Goal: Transaction & Acquisition: Purchase product/service

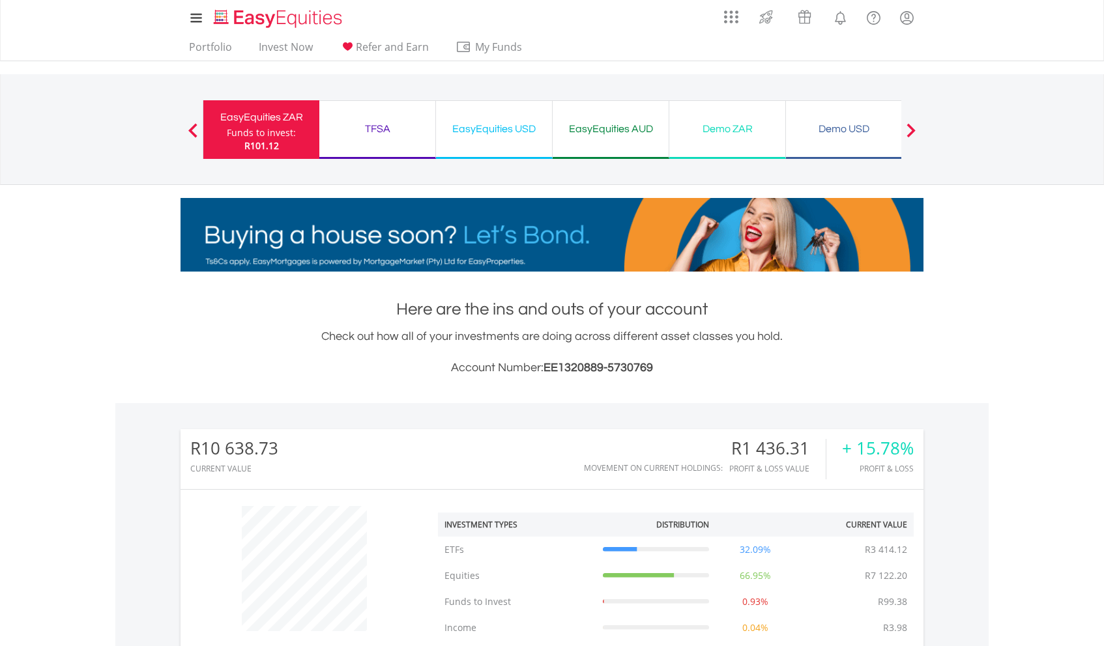
scroll to position [125, 248]
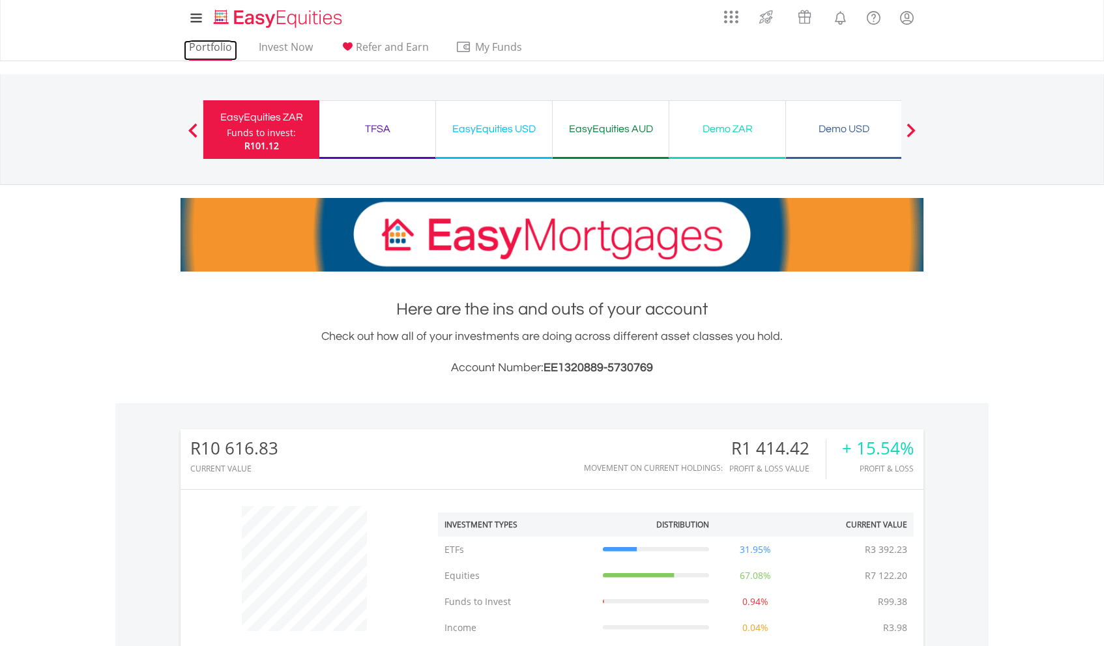
click at [207, 48] on link "Portfolio" at bounding box center [210, 50] width 53 height 20
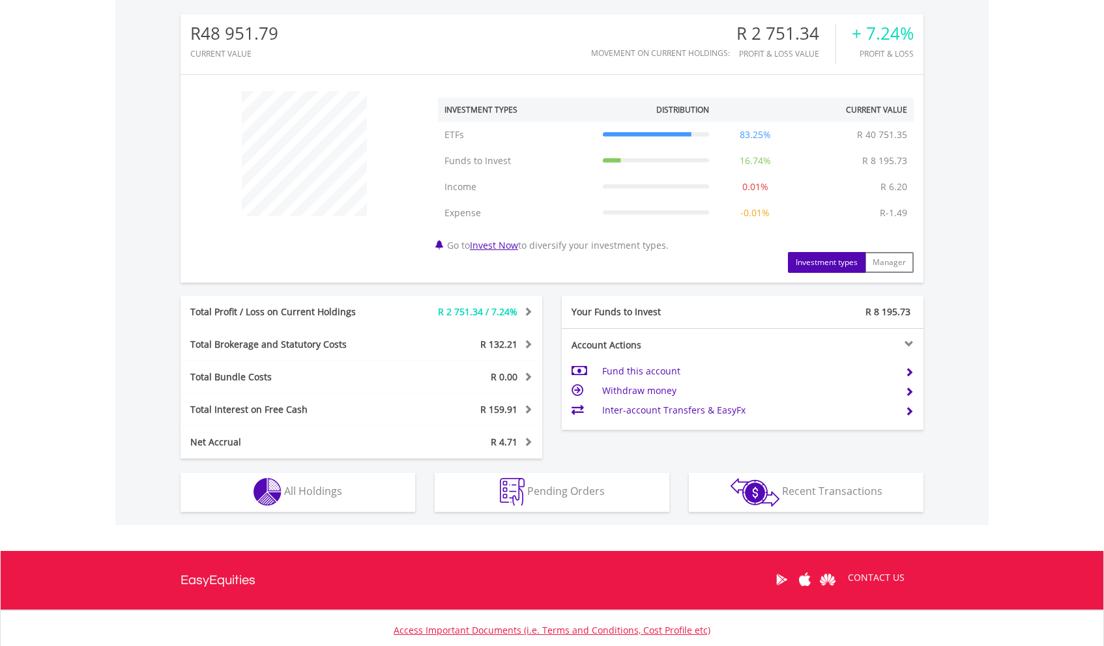
scroll to position [508, 0]
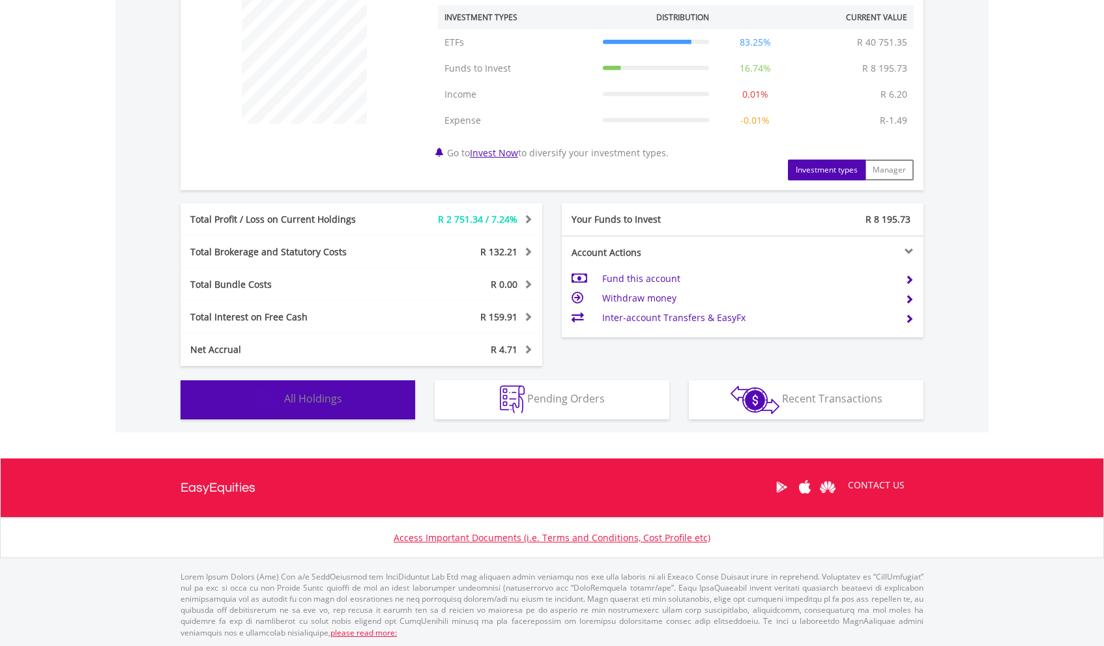
click at [384, 392] on button "Holdings All Holdings" at bounding box center [297, 399] width 235 height 39
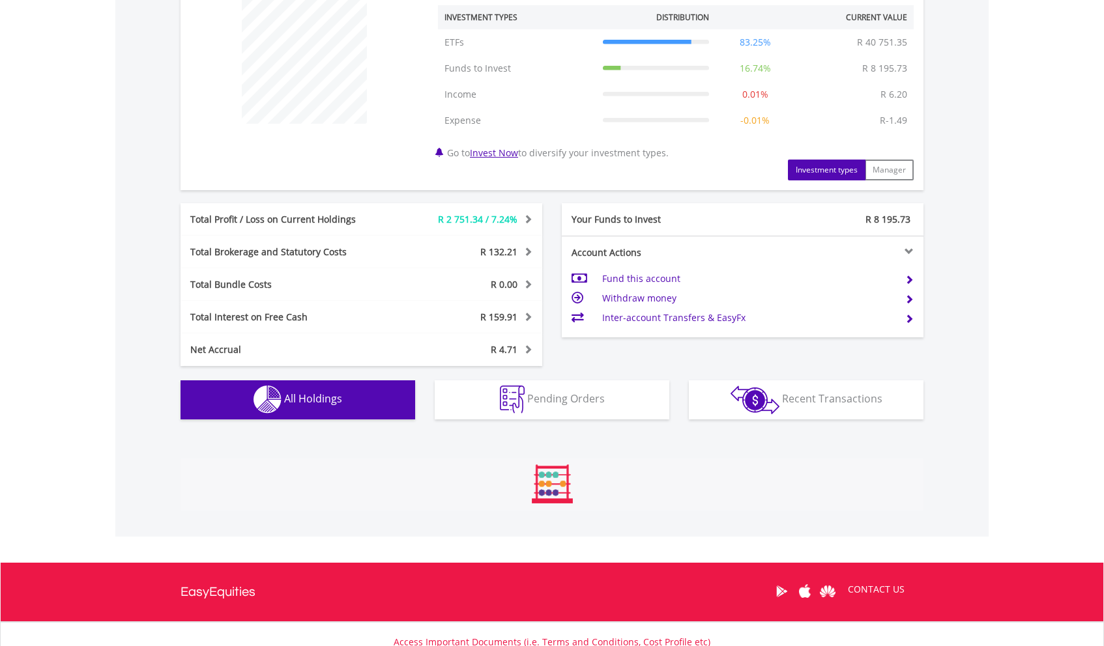
scroll to position [805, 0]
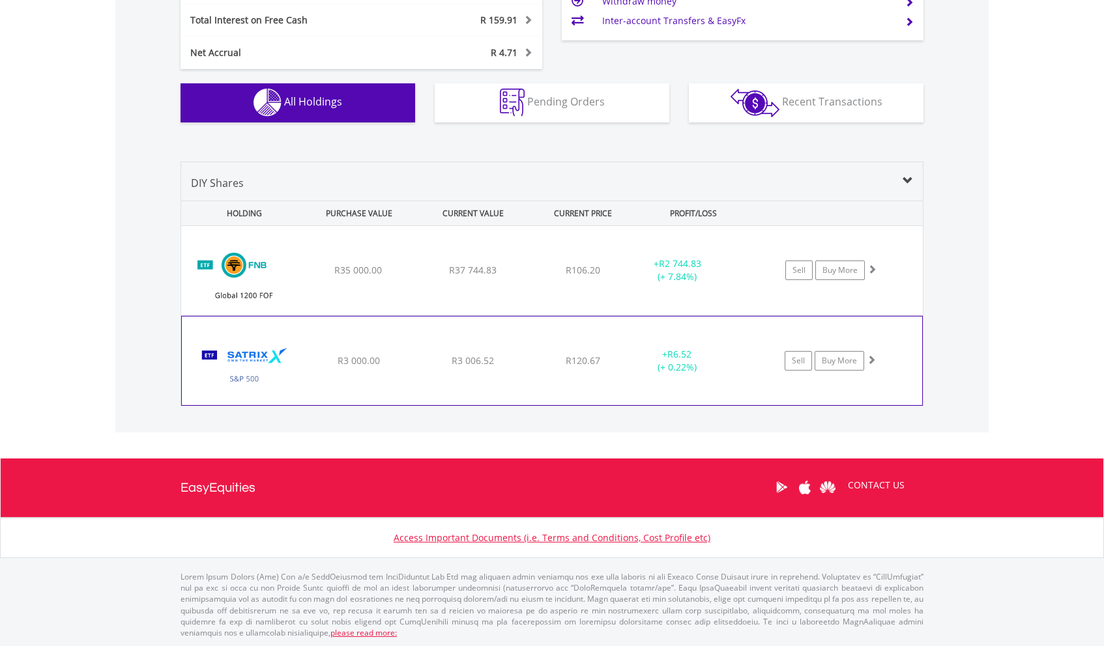
click at [534, 315] on div "﻿ Satrix S&P 500 ETF R3 000.00 R3 006.52 R120.67 + R6.52 (+ 0.22%) Sell Buy More" at bounding box center [551, 270] width 741 height 89
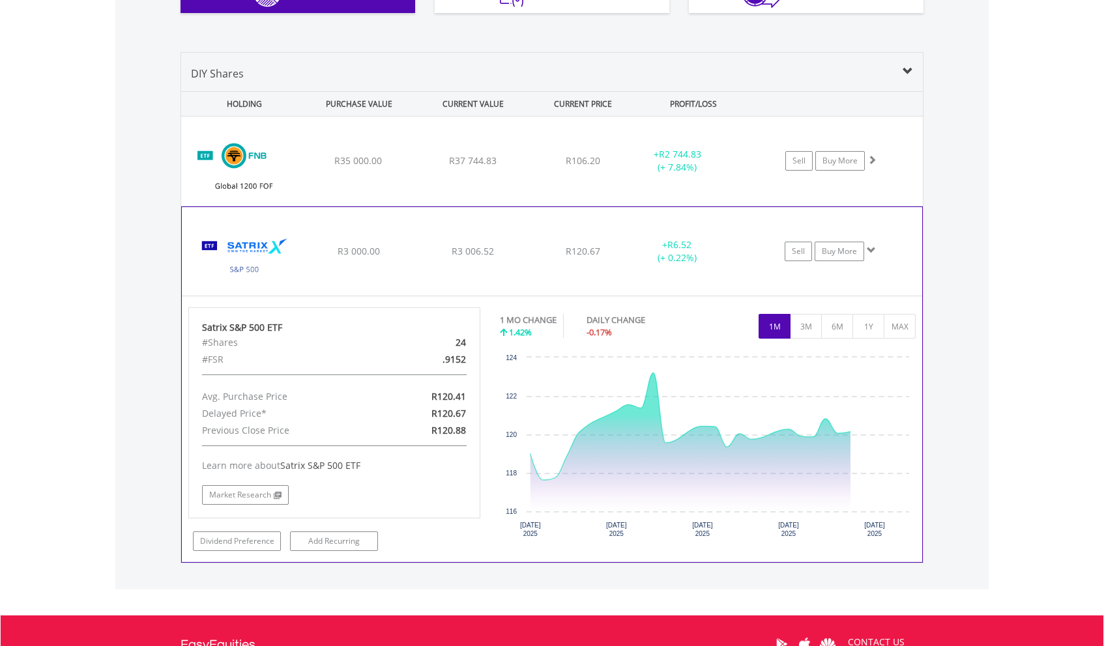
scroll to position [926, 0]
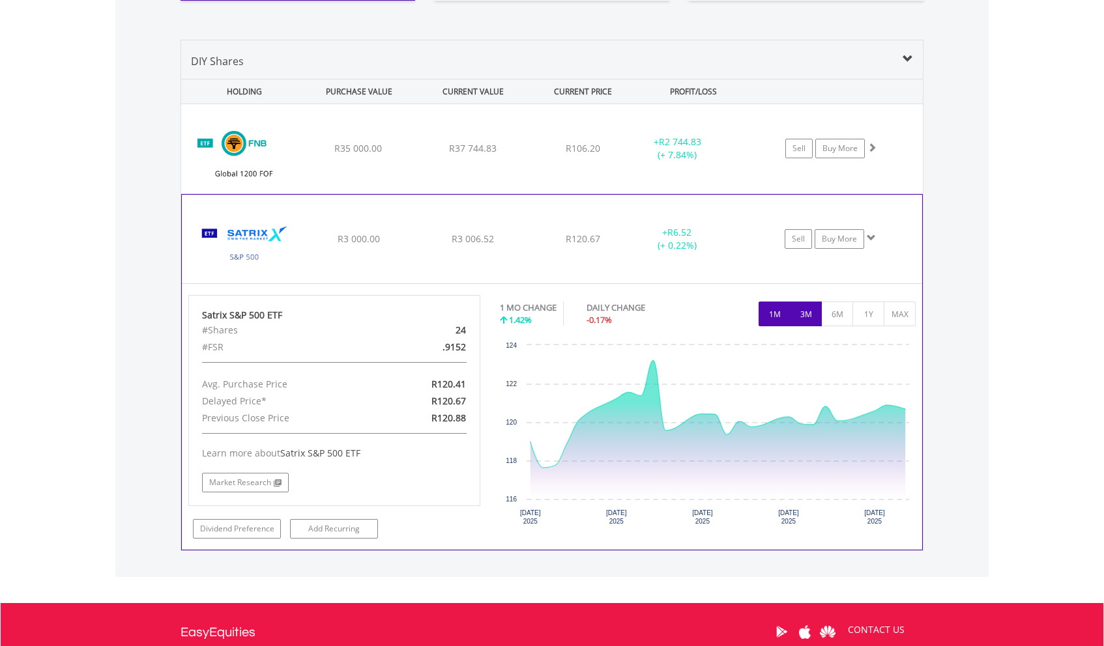
click at [805, 305] on button "3M" at bounding box center [806, 314] width 32 height 25
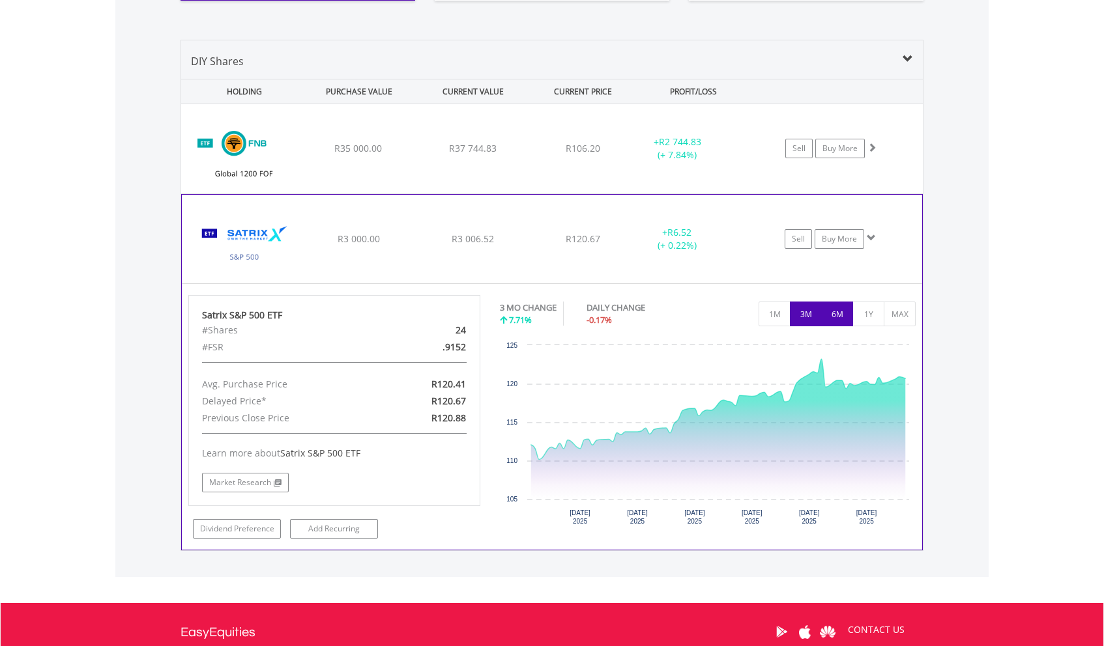
click at [836, 315] on button "6M" at bounding box center [837, 314] width 32 height 25
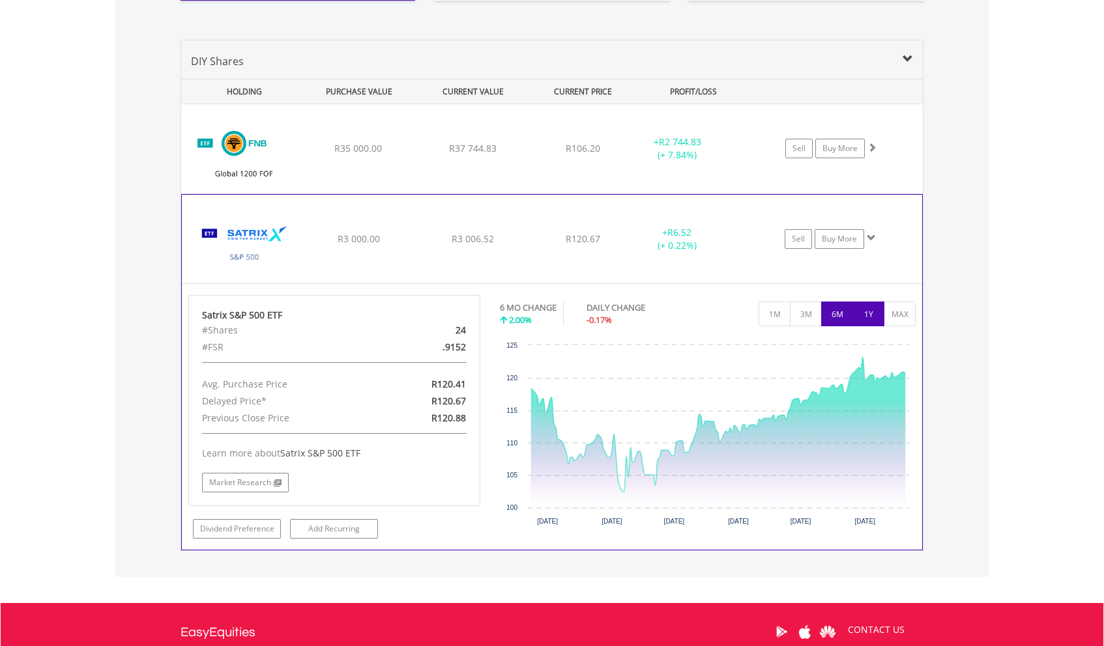
click at [868, 318] on button "1Y" at bounding box center [868, 314] width 32 height 25
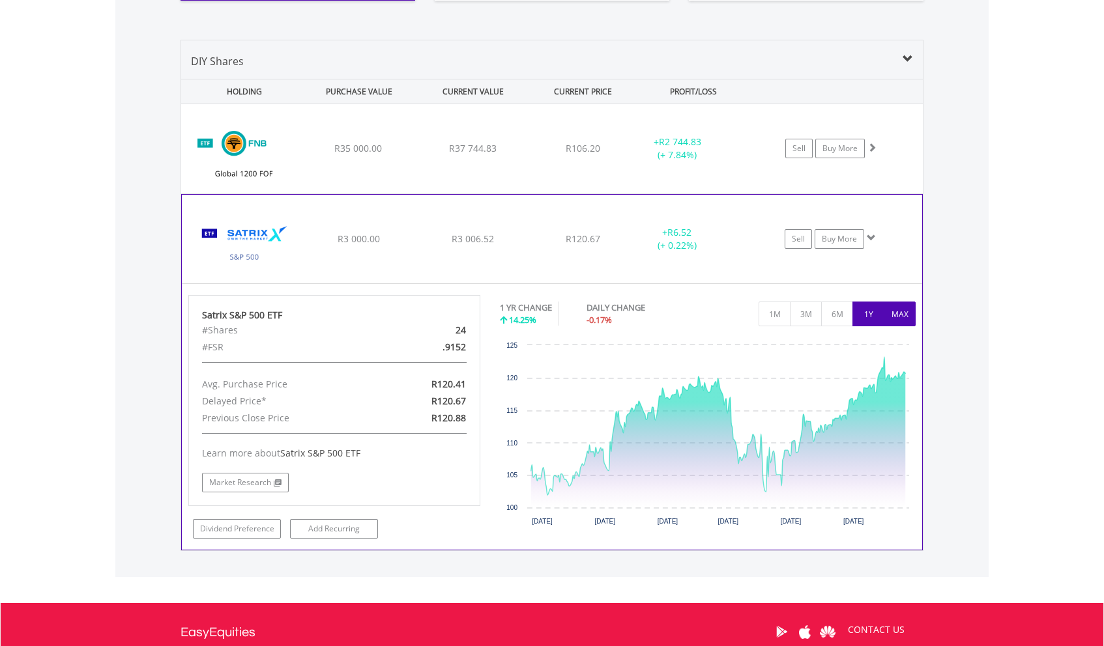
click at [897, 317] on button "MAX" at bounding box center [899, 314] width 32 height 25
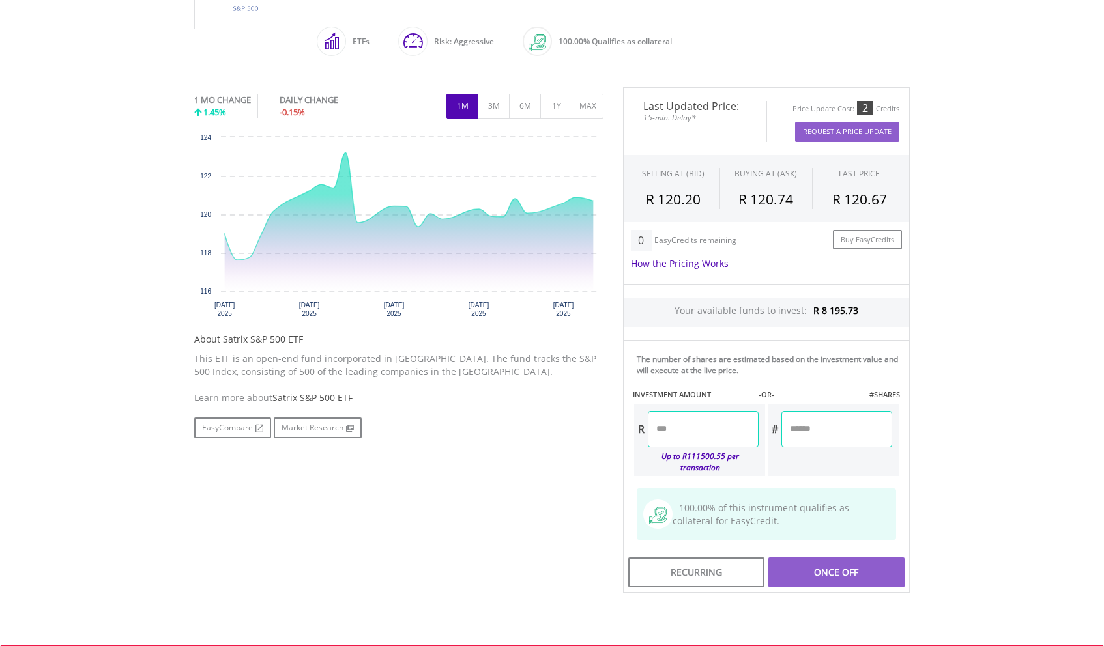
scroll to position [379, 0]
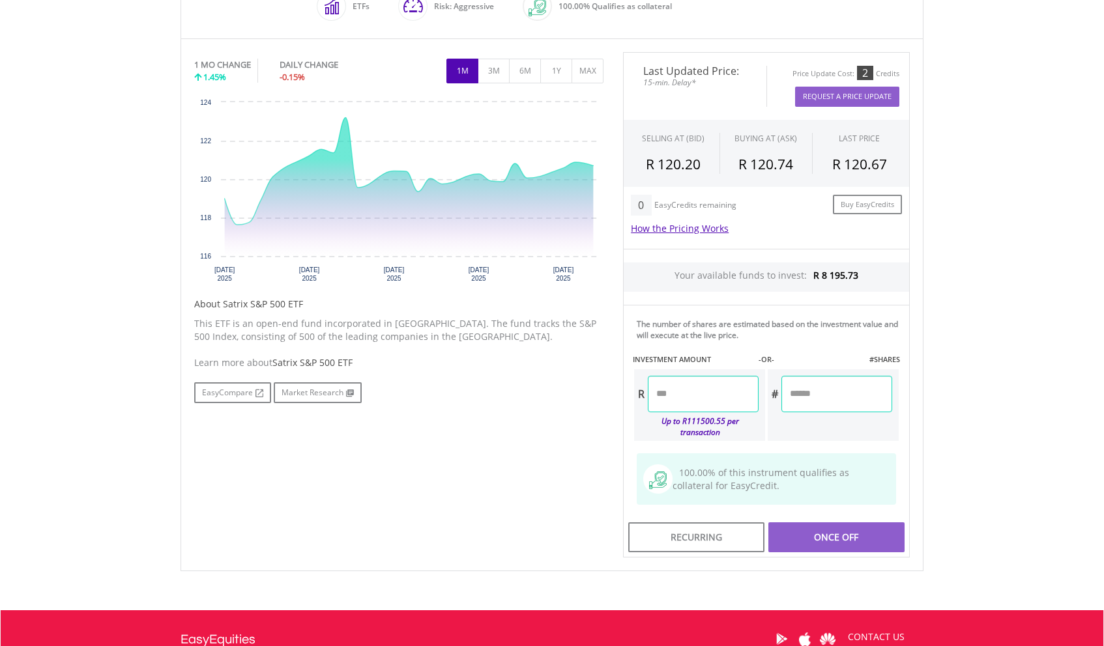
click at [662, 397] on input "number" at bounding box center [703, 394] width 111 height 36
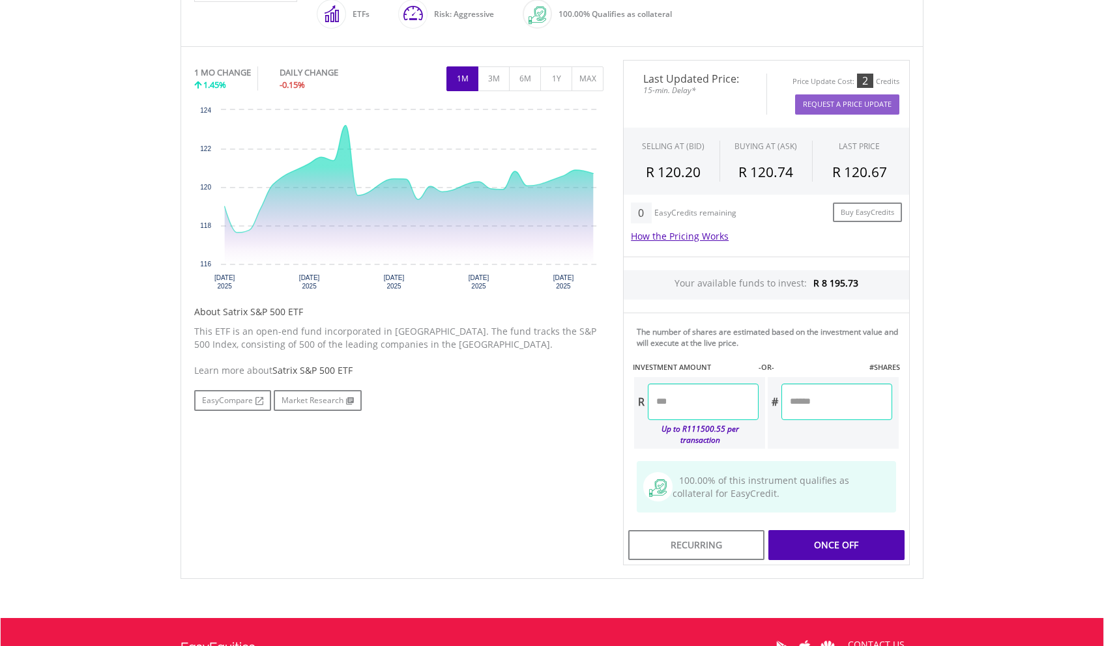
scroll to position [372, 0]
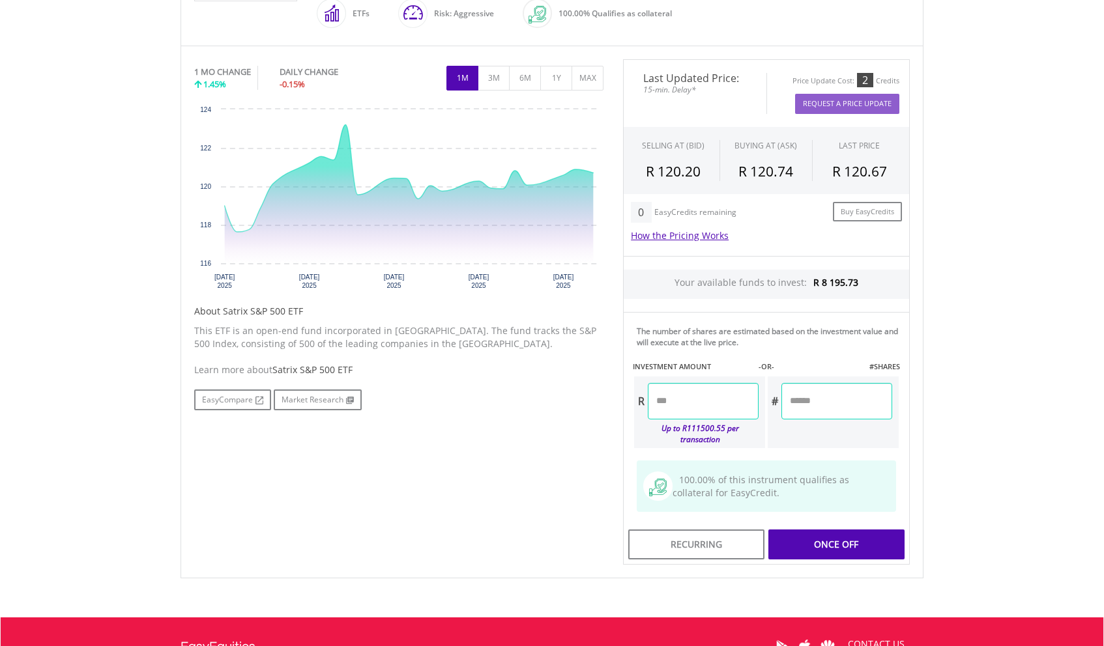
click at [814, 397] on div "Last Updated Price: 15-min. Delay* Price Update Cost: 2 Credits Request A Price…" at bounding box center [766, 312] width 306 height 506
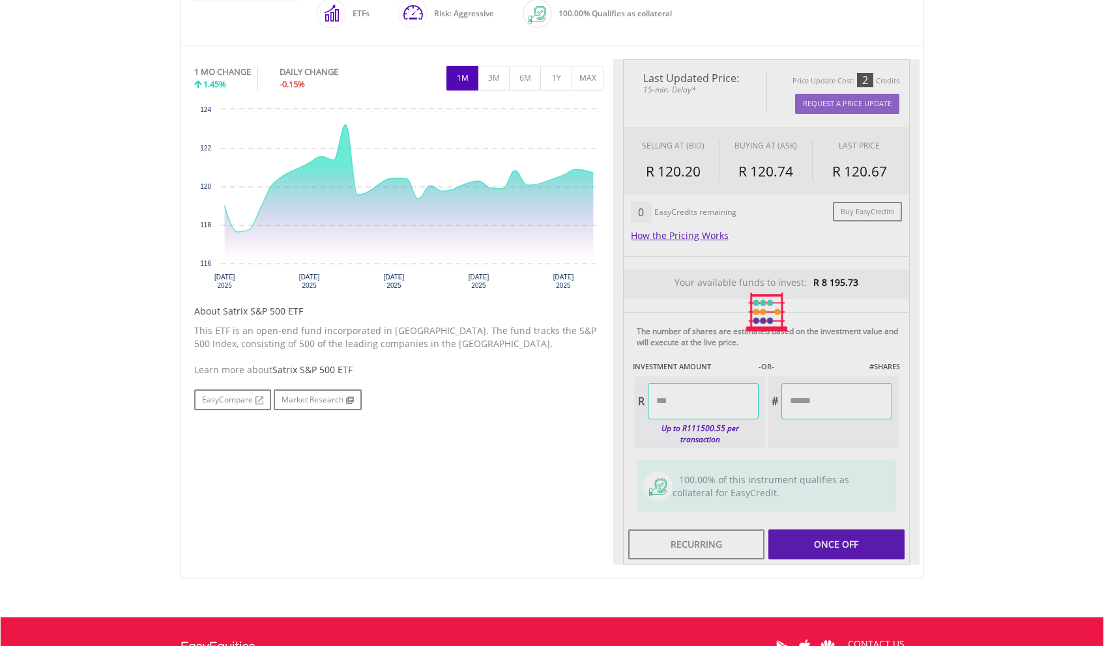
type input "*******"
type input "******"
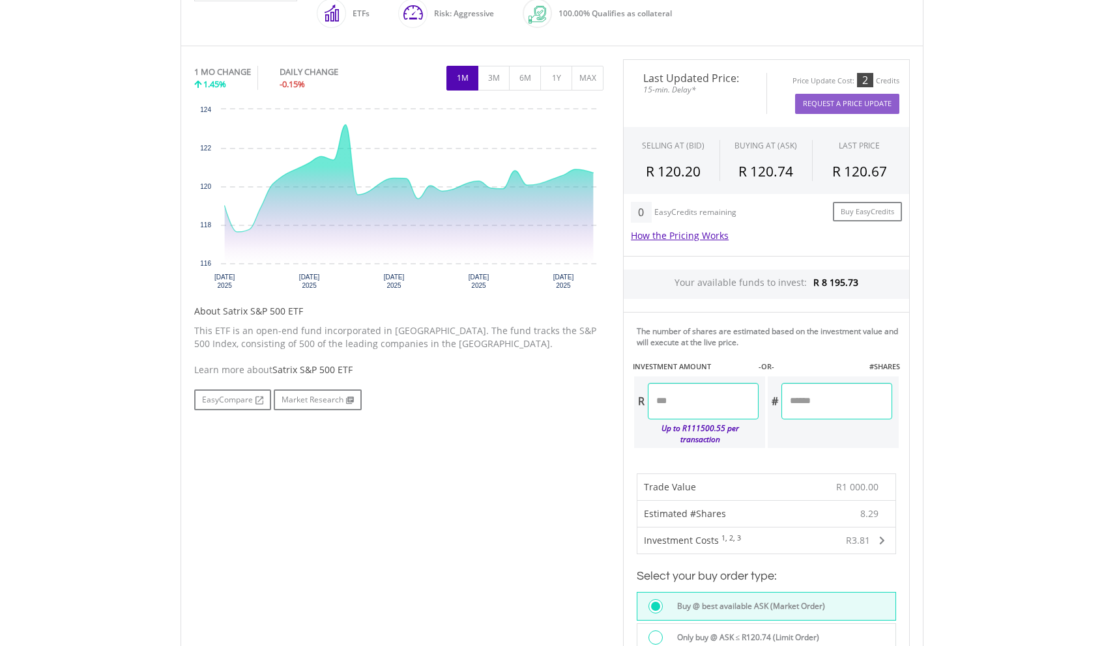
click at [722, 405] on input "*******" at bounding box center [703, 401] width 111 height 36
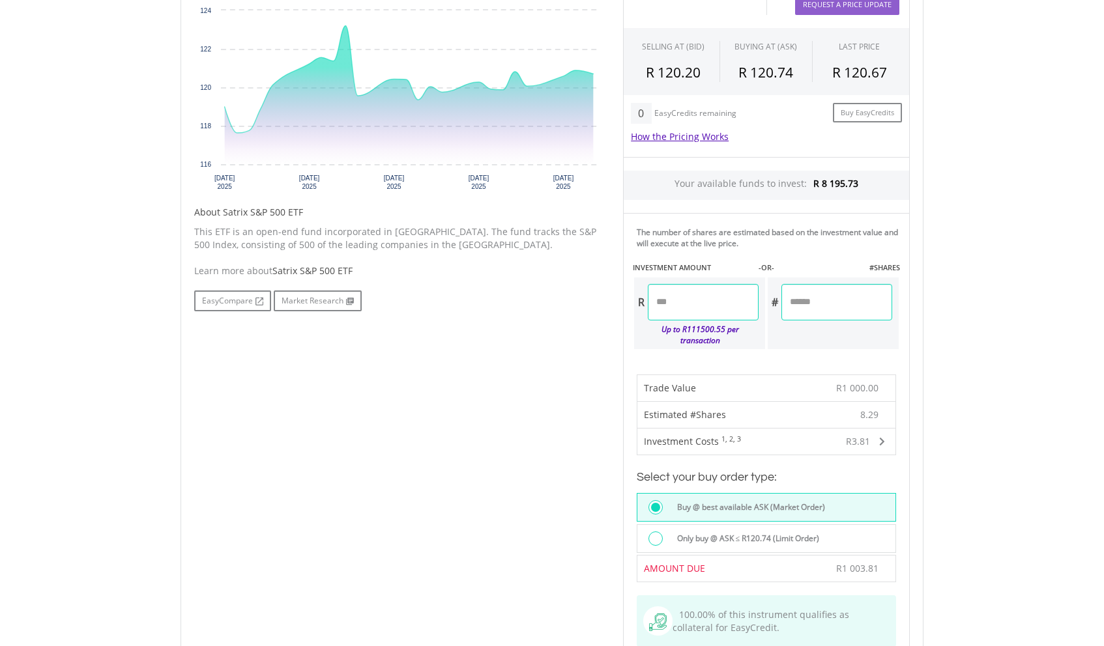
scroll to position [483, 0]
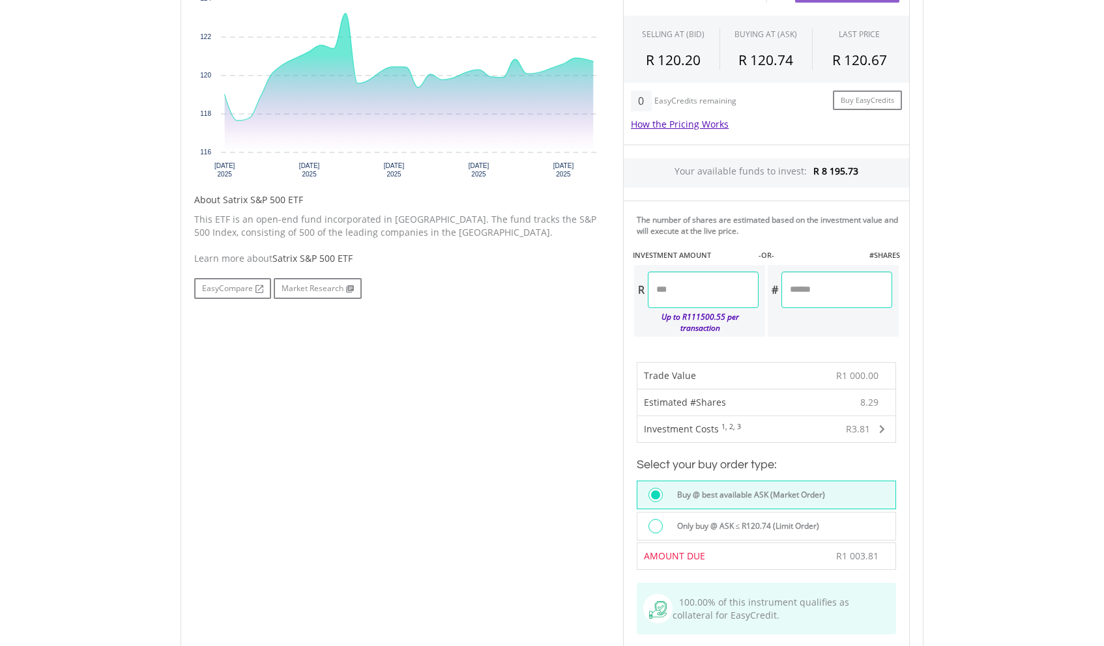
click at [659, 519] on div at bounding box center [655, 526] width 14 height 14
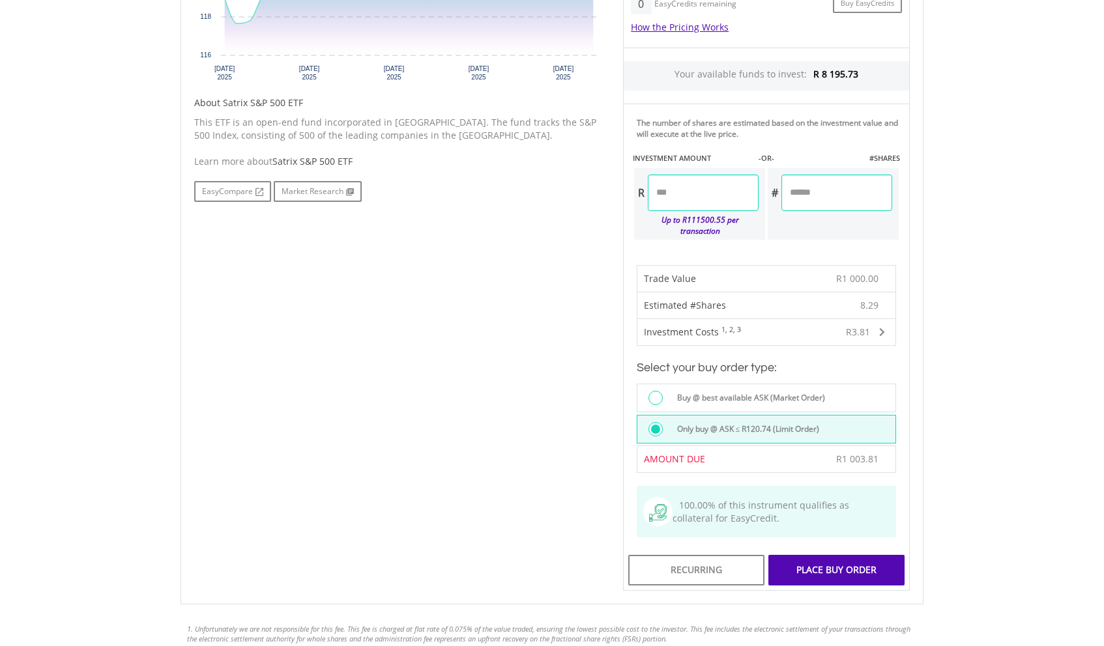
scroll to position [591, 0]
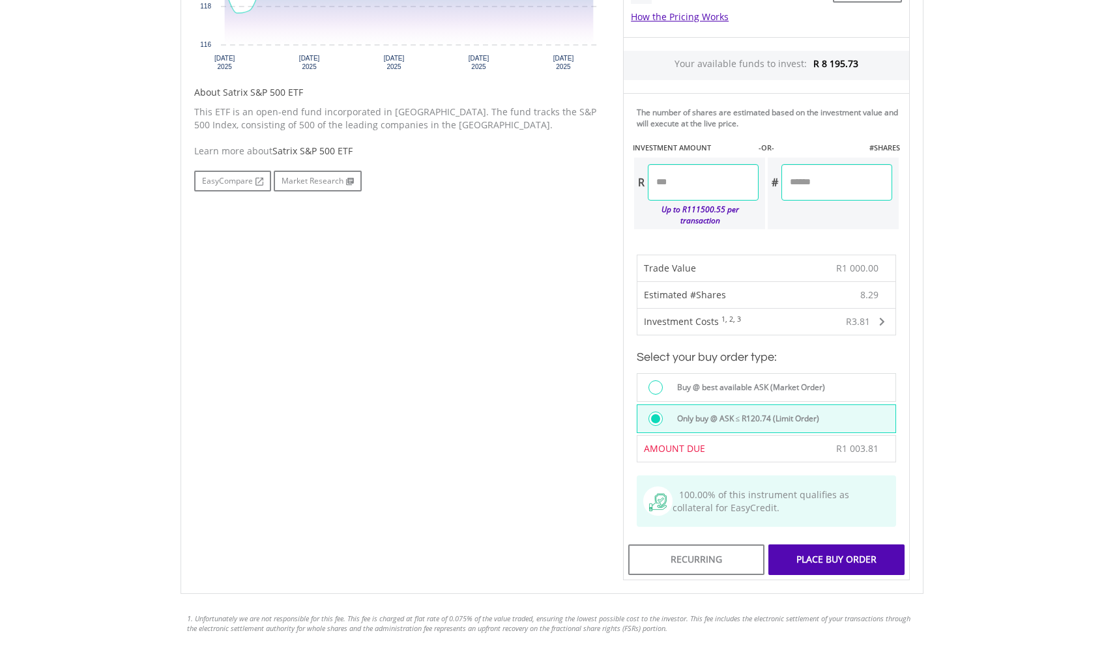
click at [814, 548] on div "Place Buy Order" at bounding box center [836, 560] width 136 height 30
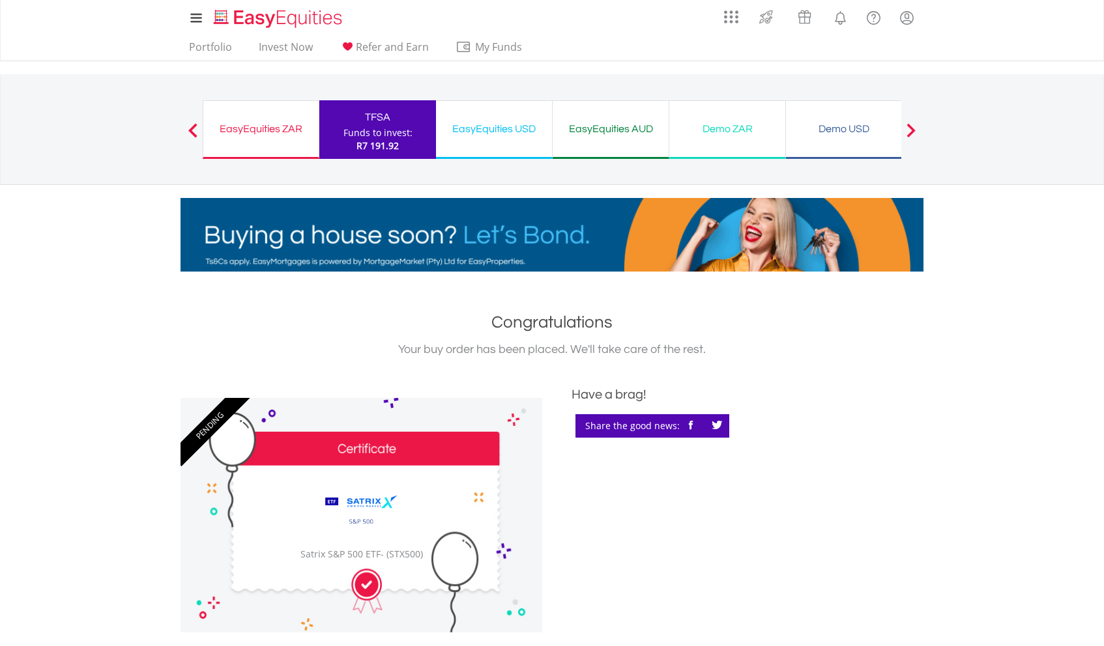
click at [478, 124] on div "EasyEquities USD" at bounding box center [494, 129] width 100 height 18
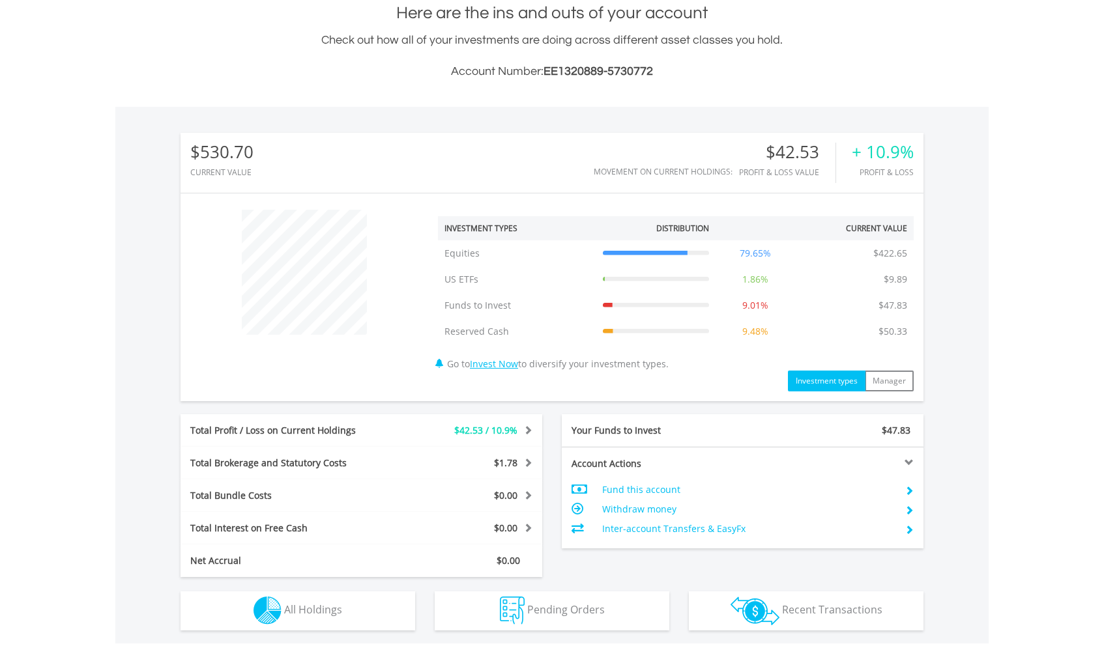
scroll to position [415, 0]
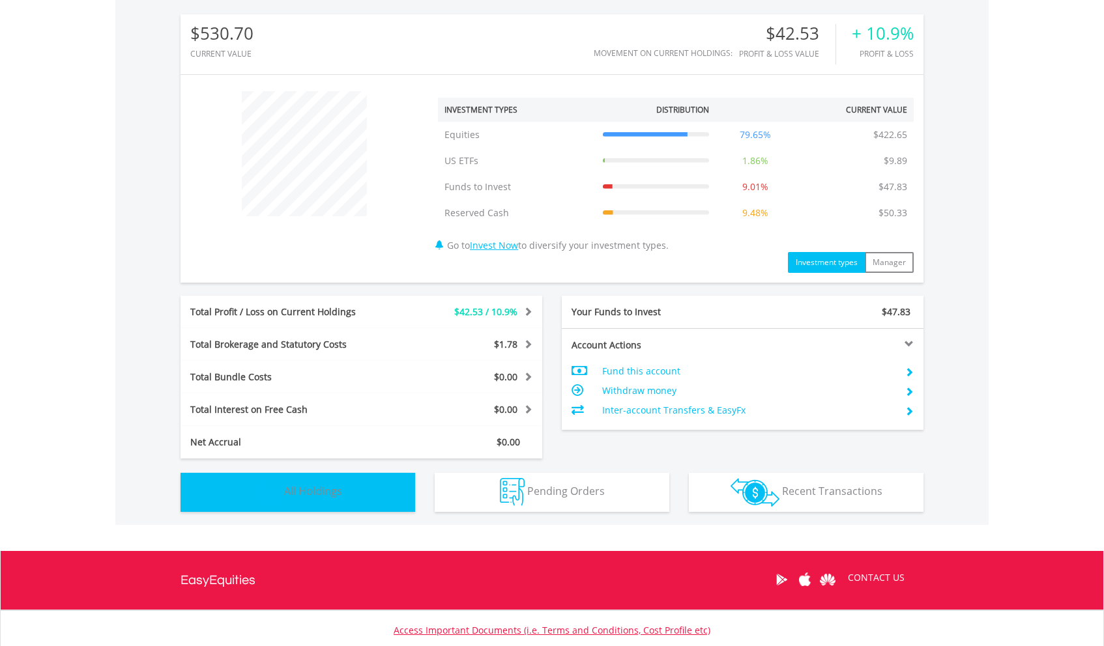
click at [354, 498] on button "Holdings All Holdings" at bounding box center [297, 492] width 235 height 39
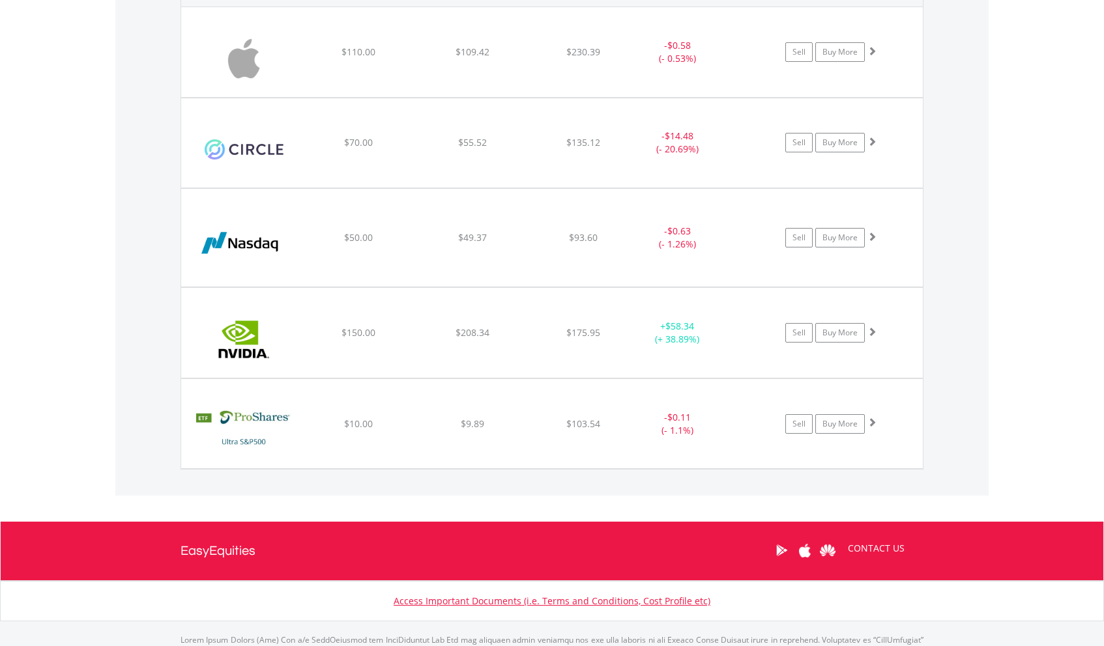
scroll to position [1024, 0]
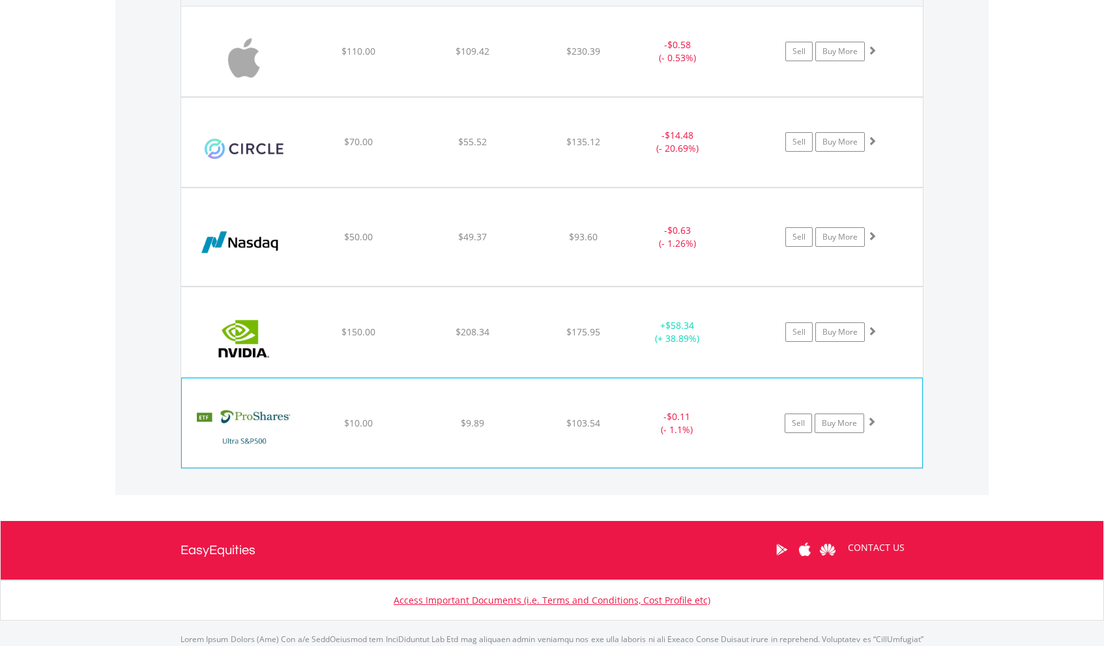
click at [461, 96] on div "﻿ ProShares Ultra S&P500 $10.00 $9.89 $103.54 - $0.11 (- 1.1%) Sell Buy More" at bounding box center [551, 52] width 741 height 90
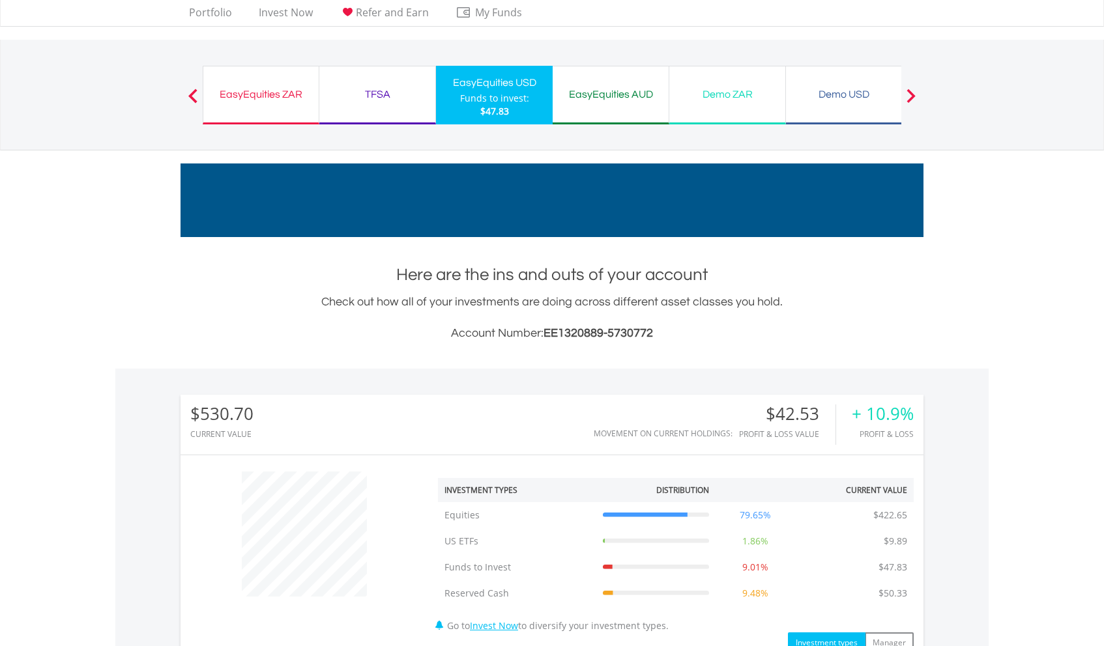
scroll to position [0, 0]
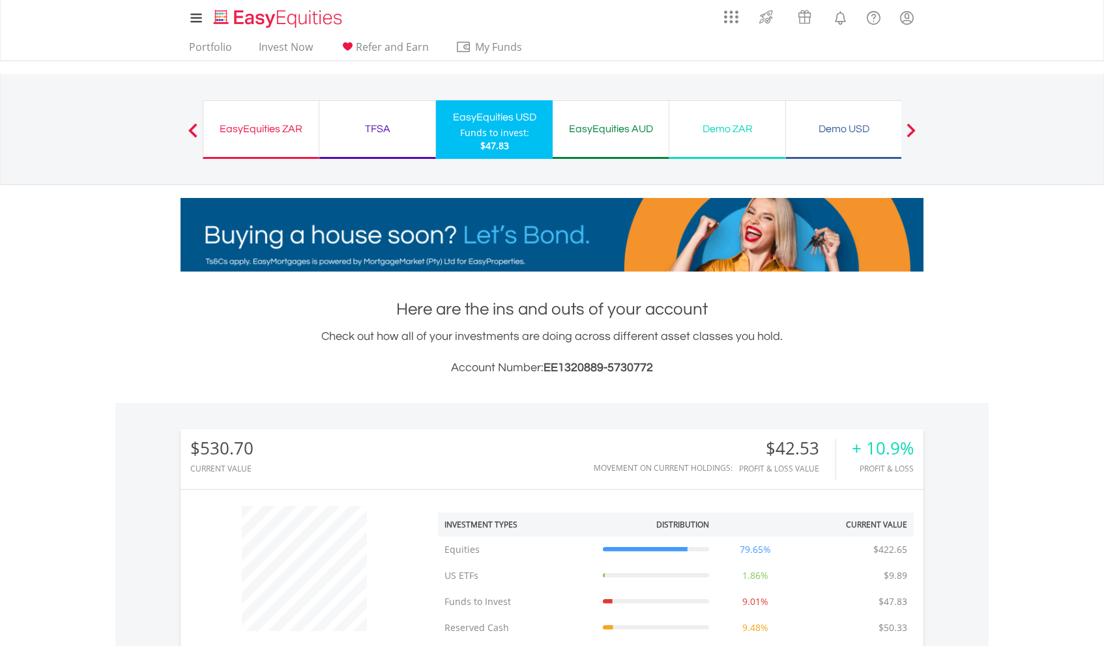
click at [614, 134] on div "EasyEquities AUD" at bounding box center [610, 129] width 100 height 18
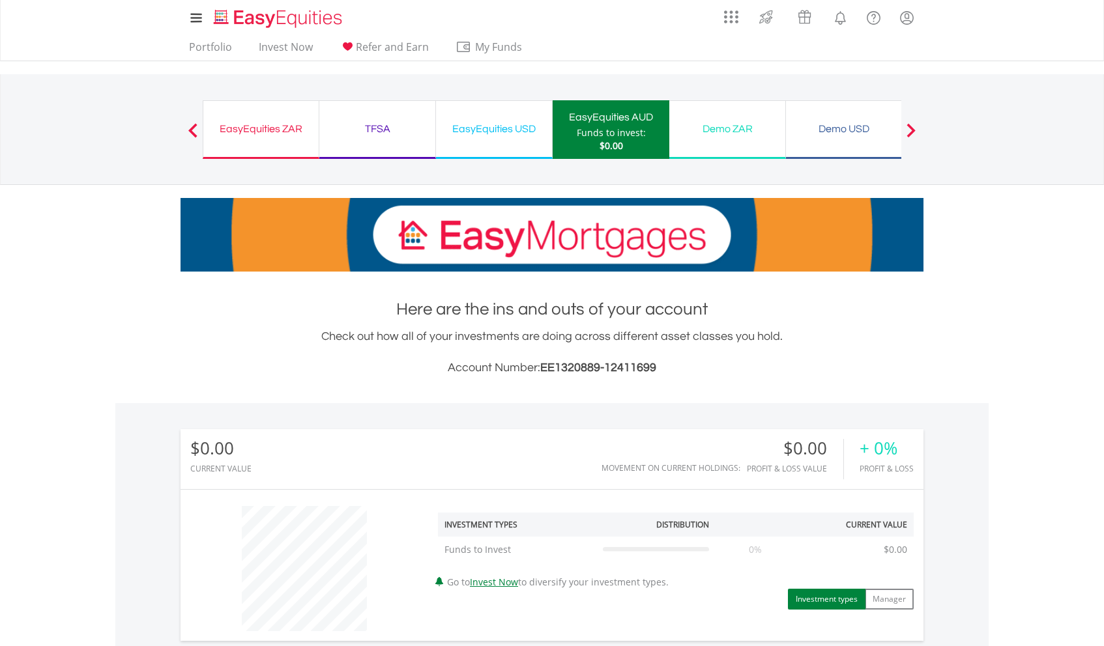
click at [493, 131] on div "EasyEquities USD" at bounding box center [494, 129] width 100 height 18
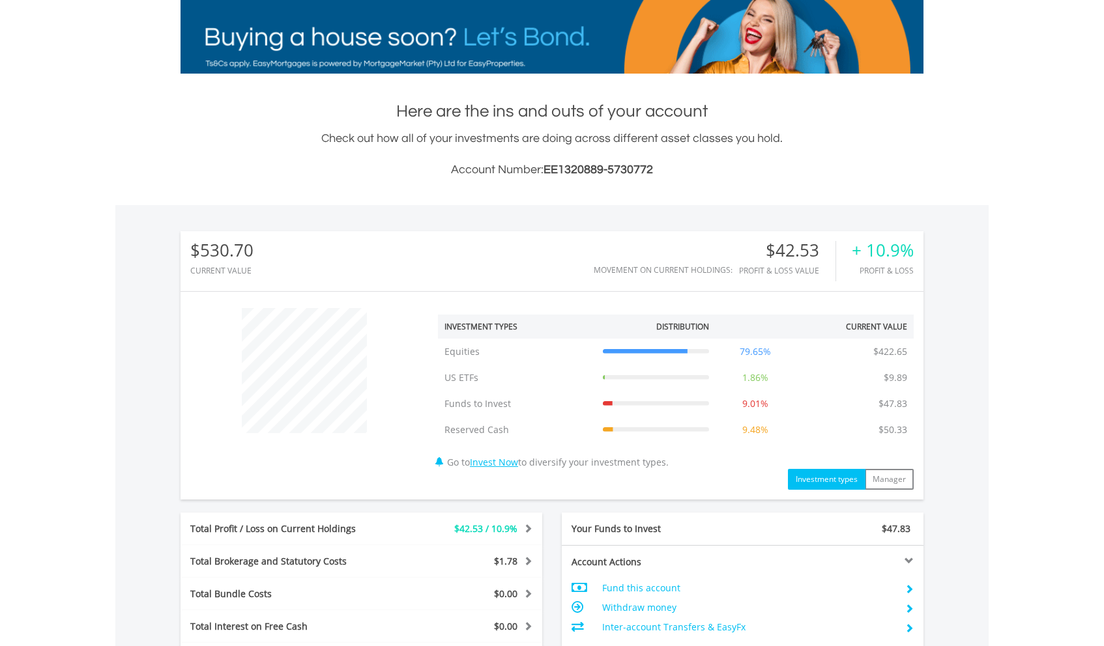
scroll to position [508, 0]
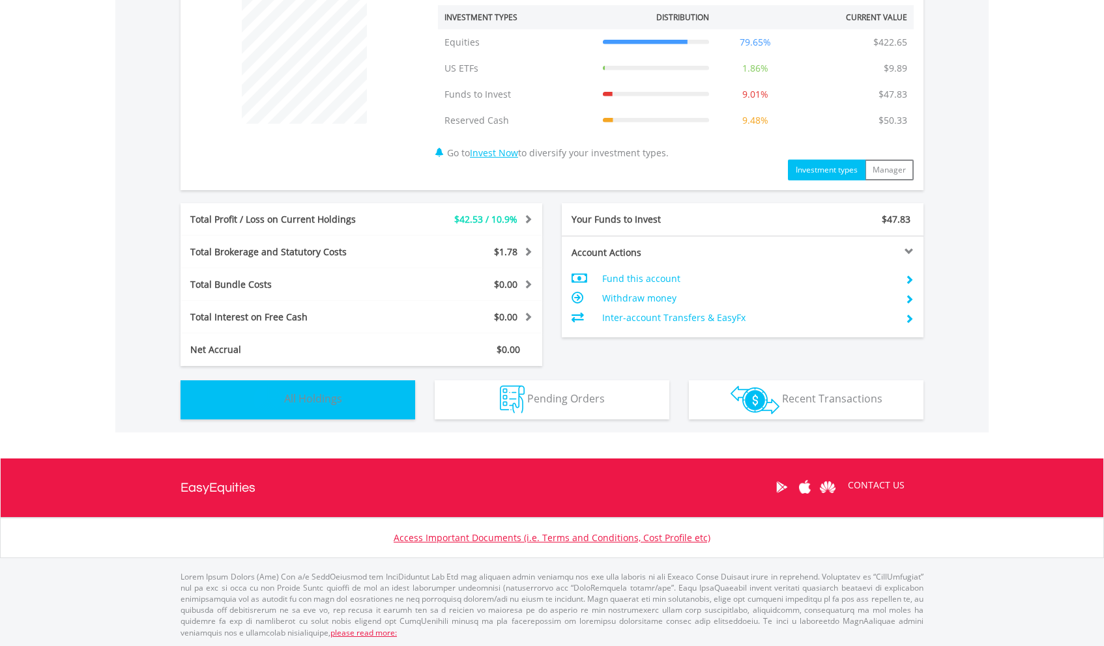
click at [346, 401] on button "Holdings All Holdings" at bounding box center [297, 399] width 235 height 39
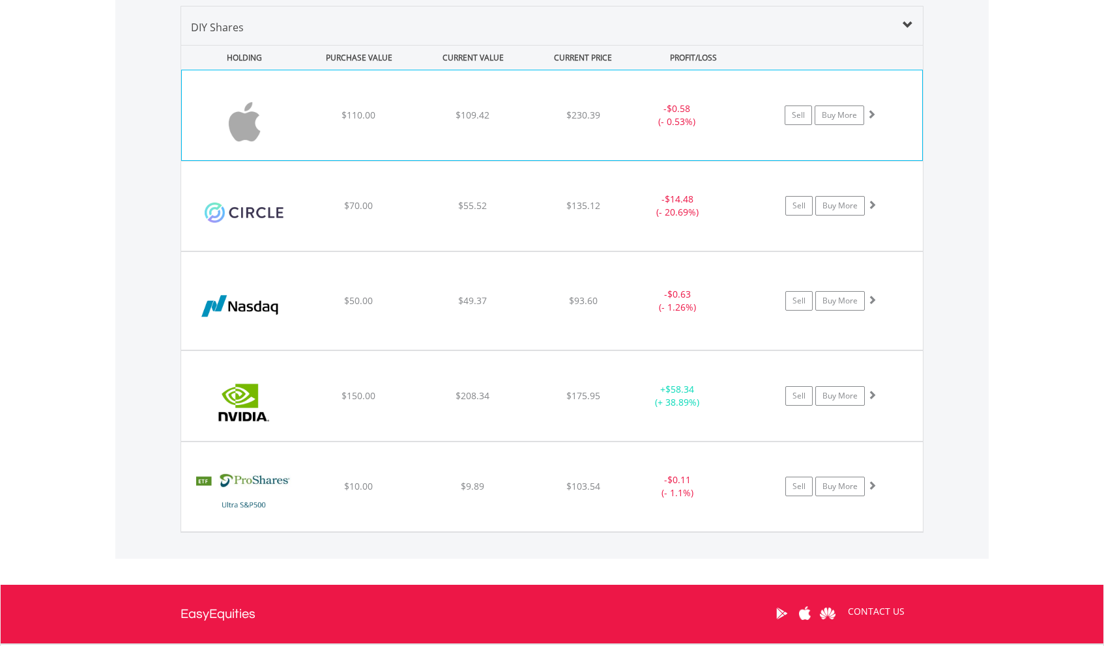
scroll to position [964, 0]
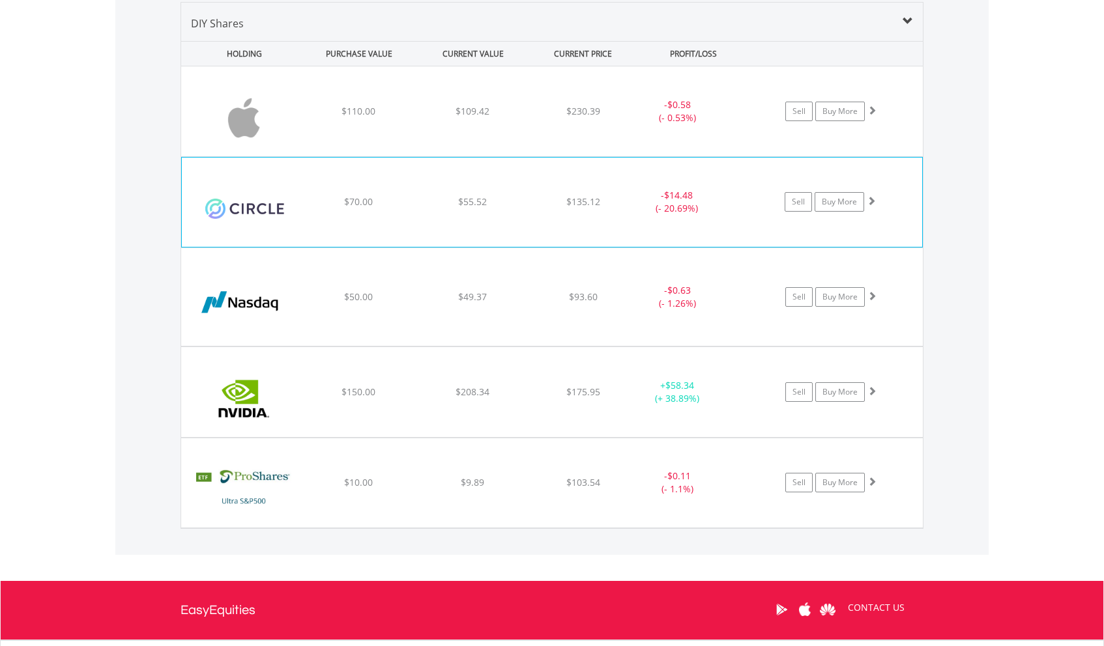
click at [524, 156] on div "﻿ Circle Internet Group Inc $70.00 $55.52 $135.12 - $14.48 (- 20.69%) Sell Buy …" at bounding box center [551, 111] width 741 height 90
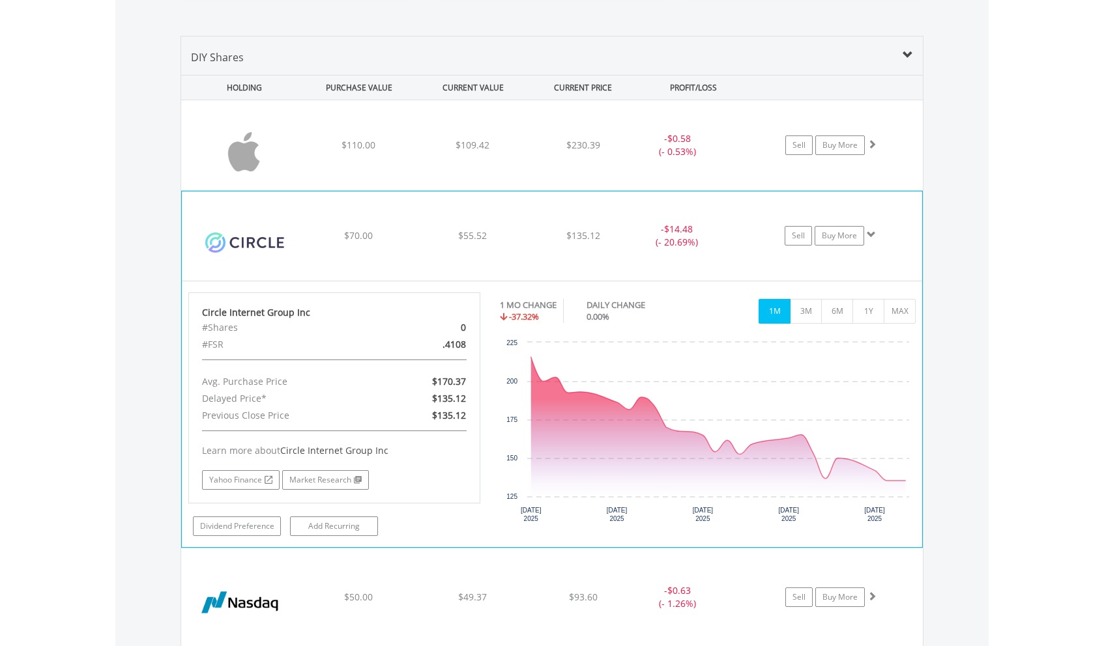
scroll to position [930, 0]
click at [801, 312] on button "3M" at bounding box center [806, 312] width 32 height 25
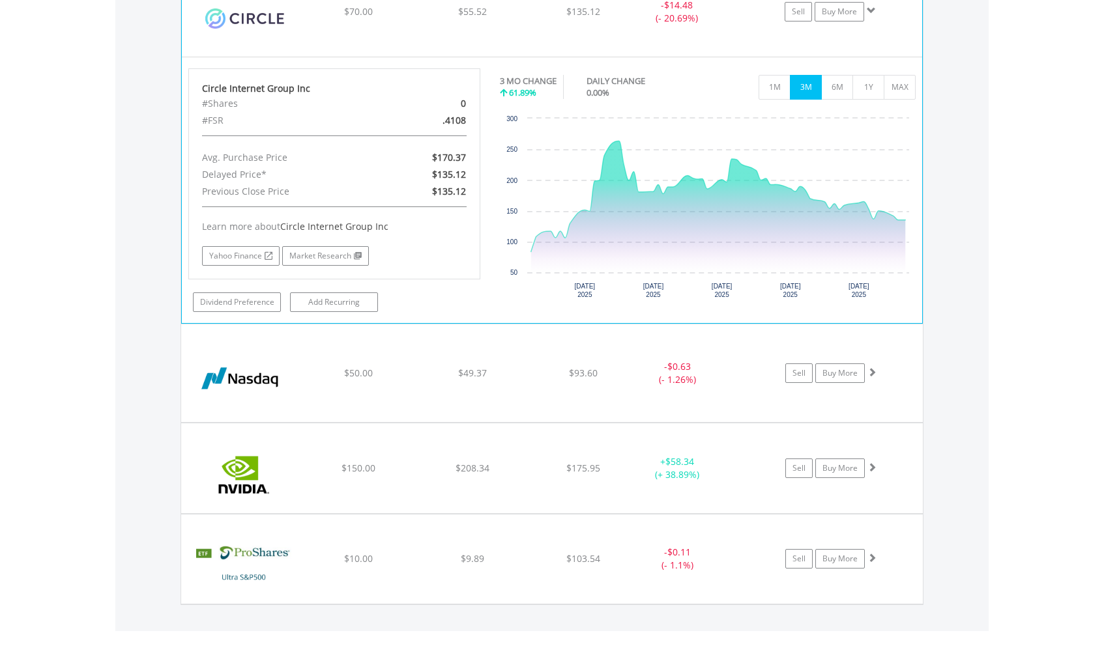
scroll to position [1155, 0]
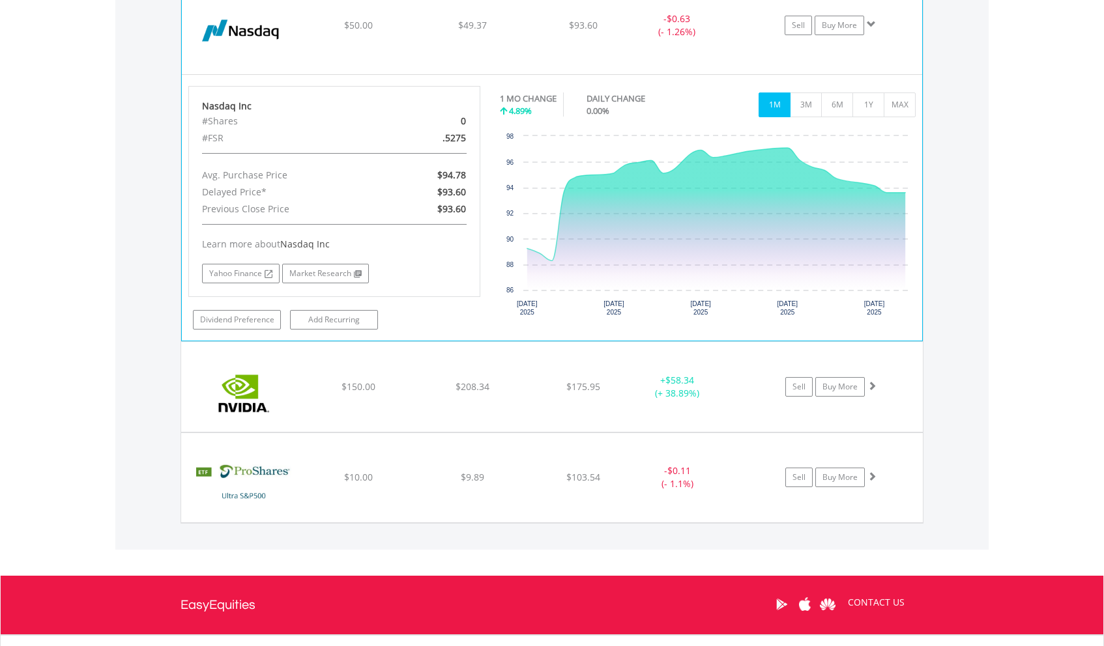
scroll to position [1504, 0]
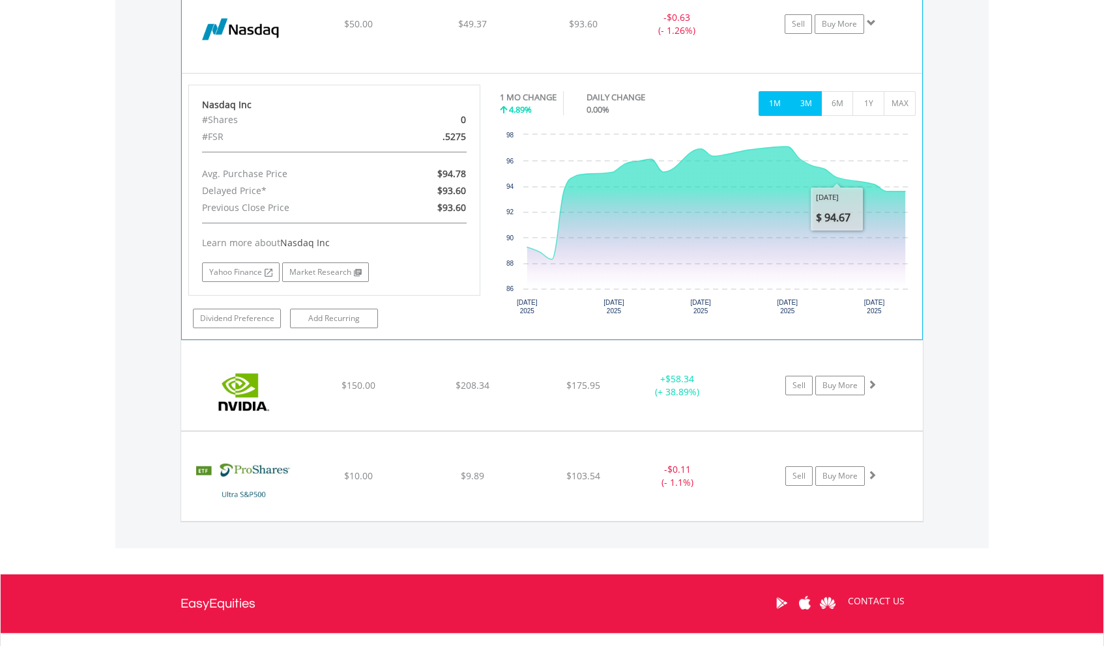
click at [803, 109] on button "3M" at bounding box center [806, 103] width 32 height 25
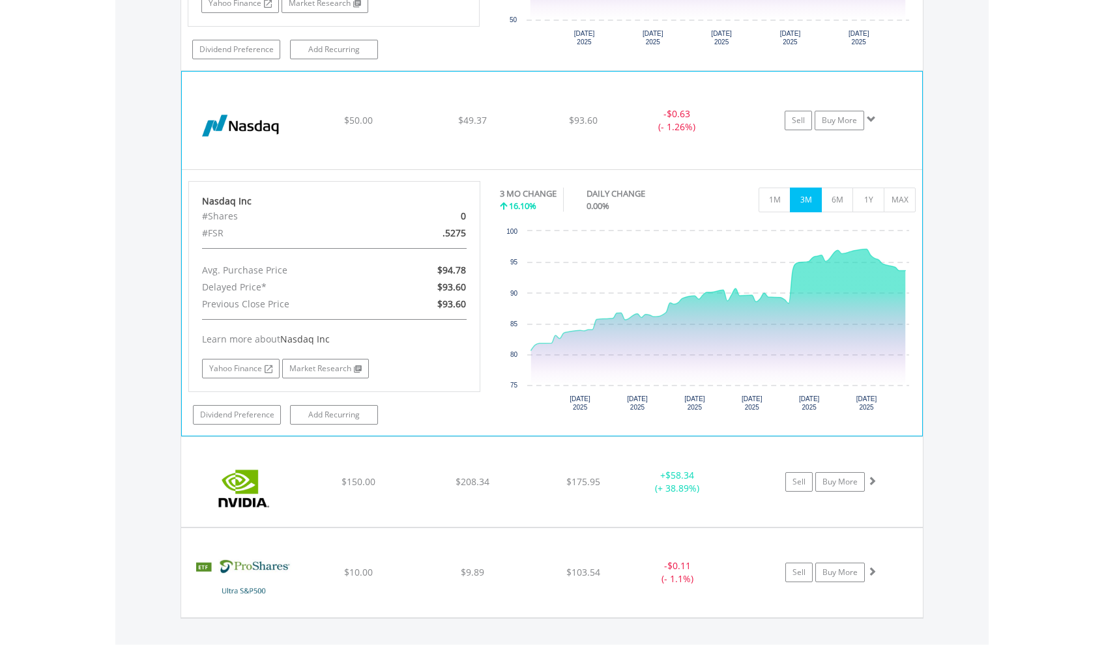
scroll to position [1403, 0]
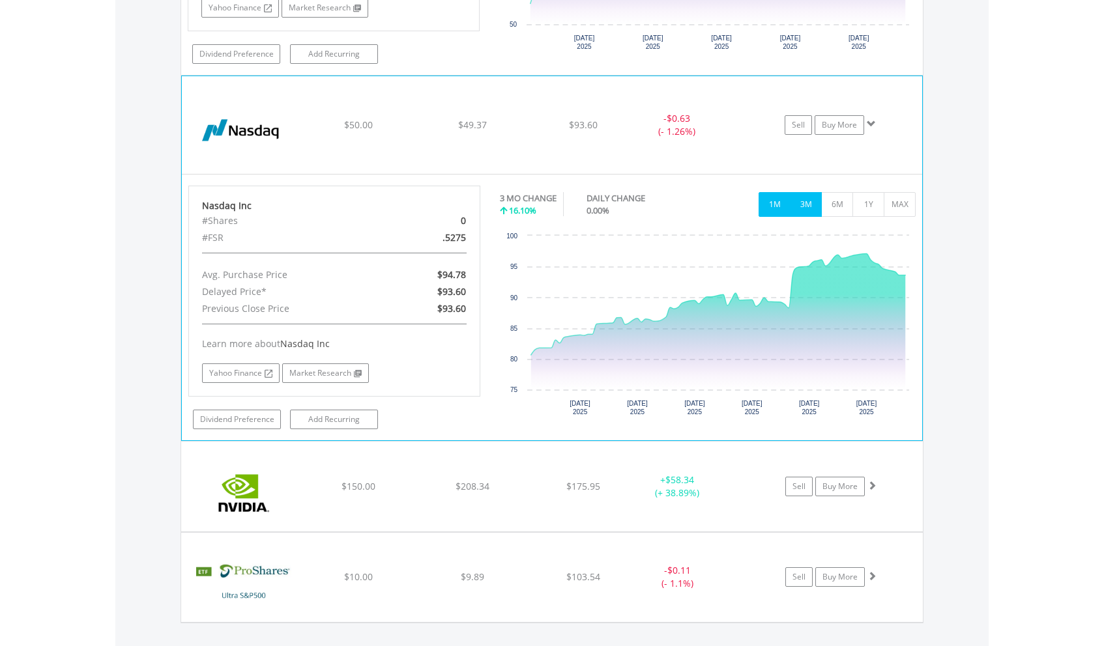
click at [772, 213] on button "1M" at bounding box center [774, 204] width 32 height 25
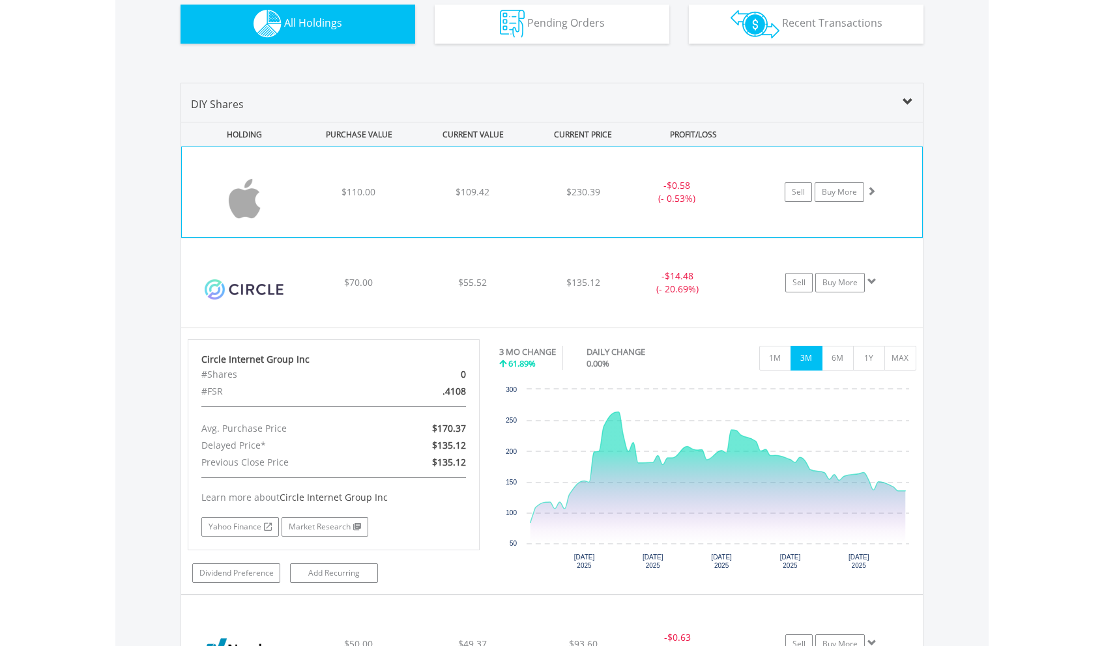
scroll to position [1046, 0]
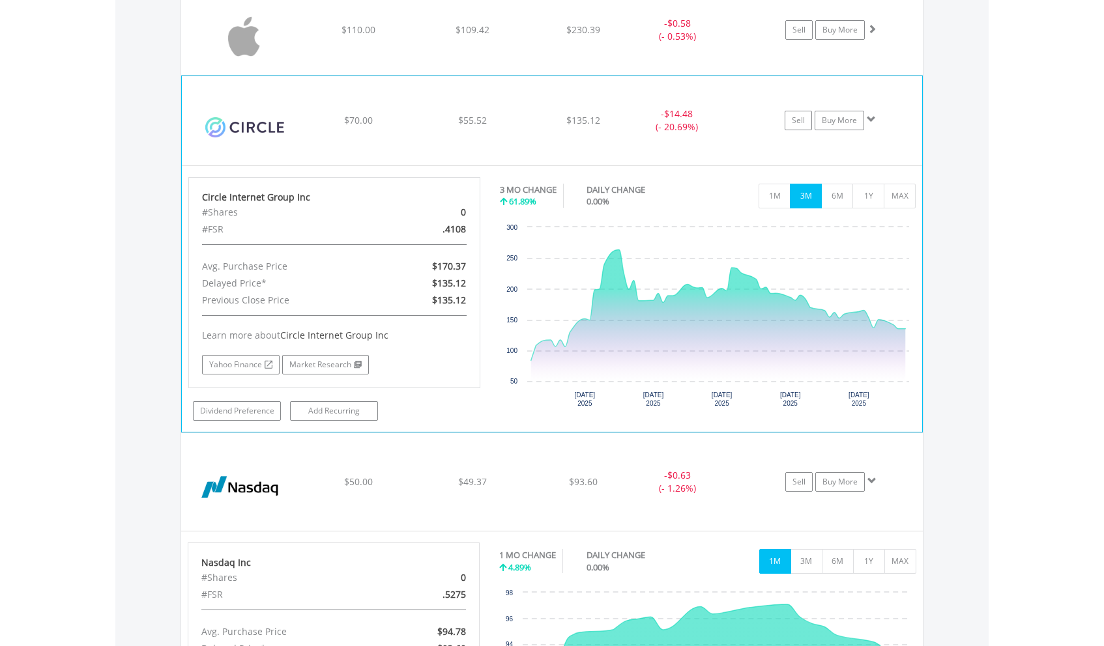
click at [872, 119] on span at bounding box center [870, 119] width 9 height 9
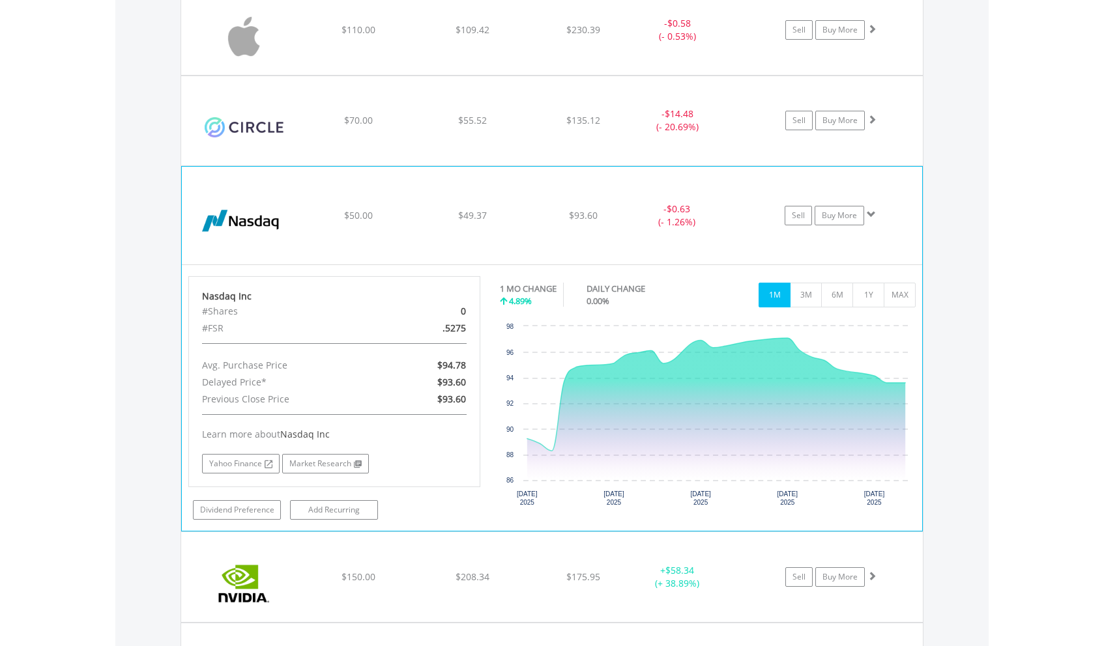
click at [871, 210] on span at bounding box center [870, 214] width 9 height 9
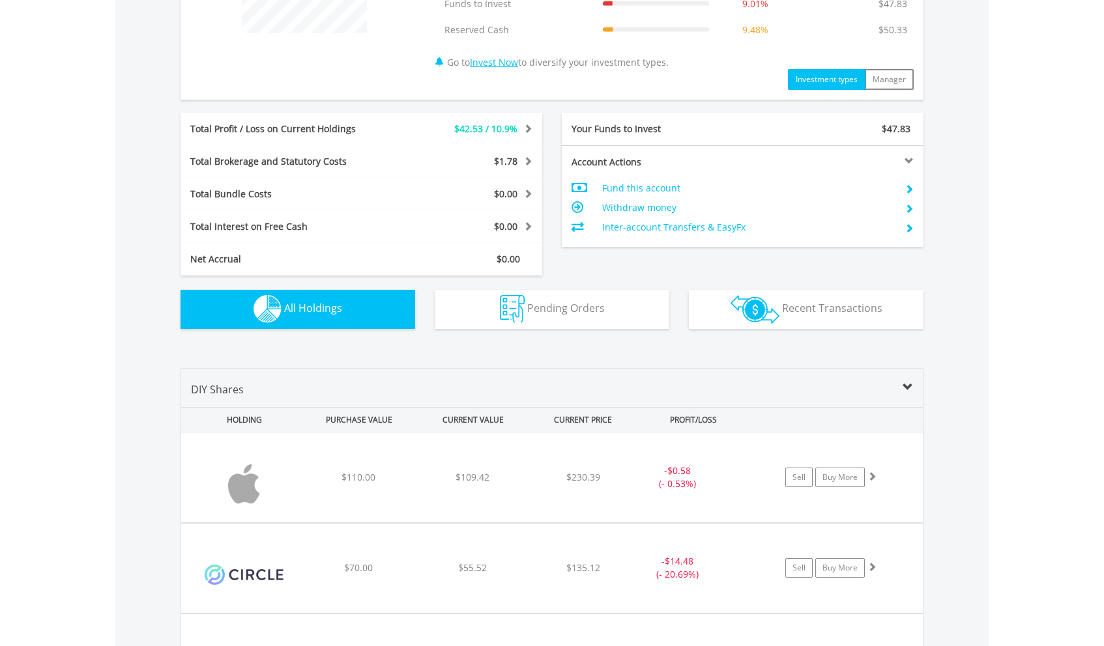
scroll to position [516, 0]
